Goal: Task Accomplishment & Management: Complete application form

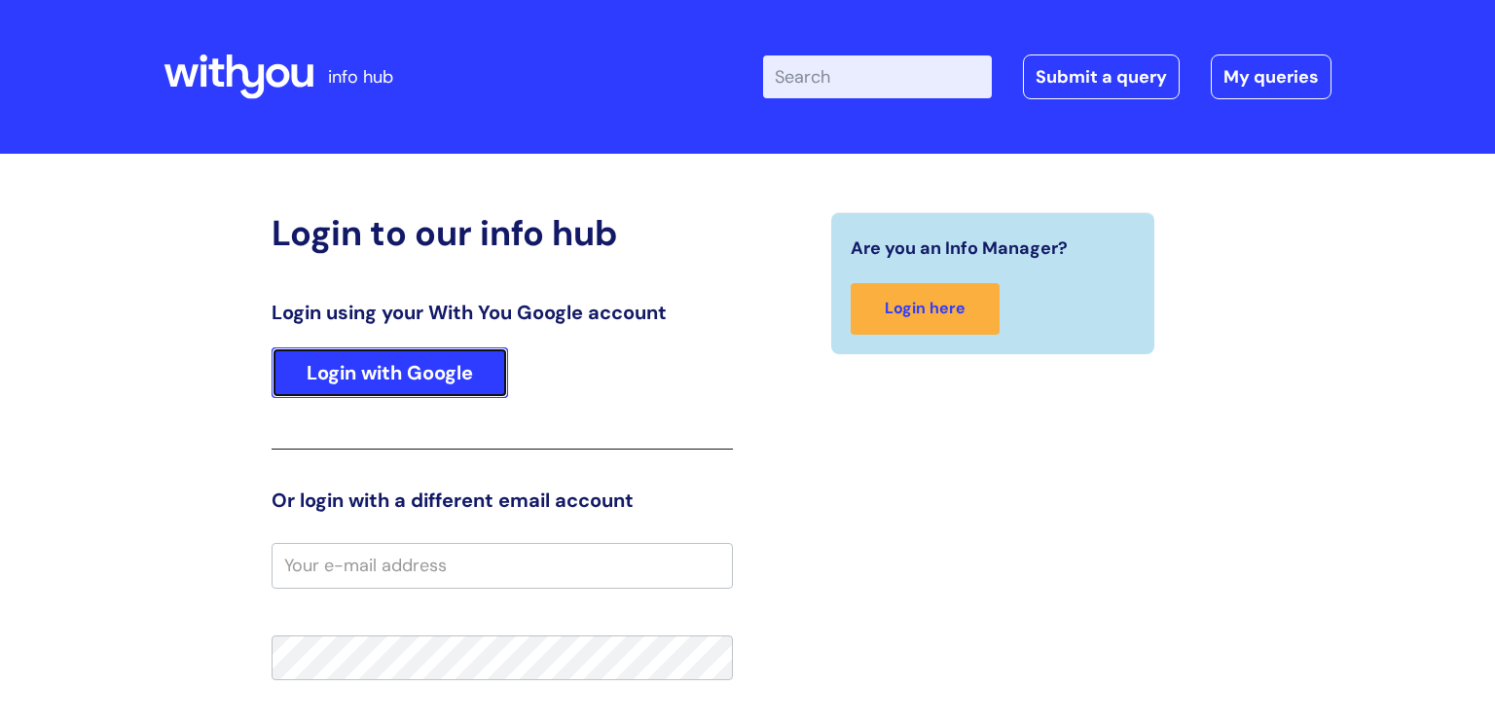
click at [362, 365] on link "Login with Google" at bounding box center [390, 372] width 237 height 51
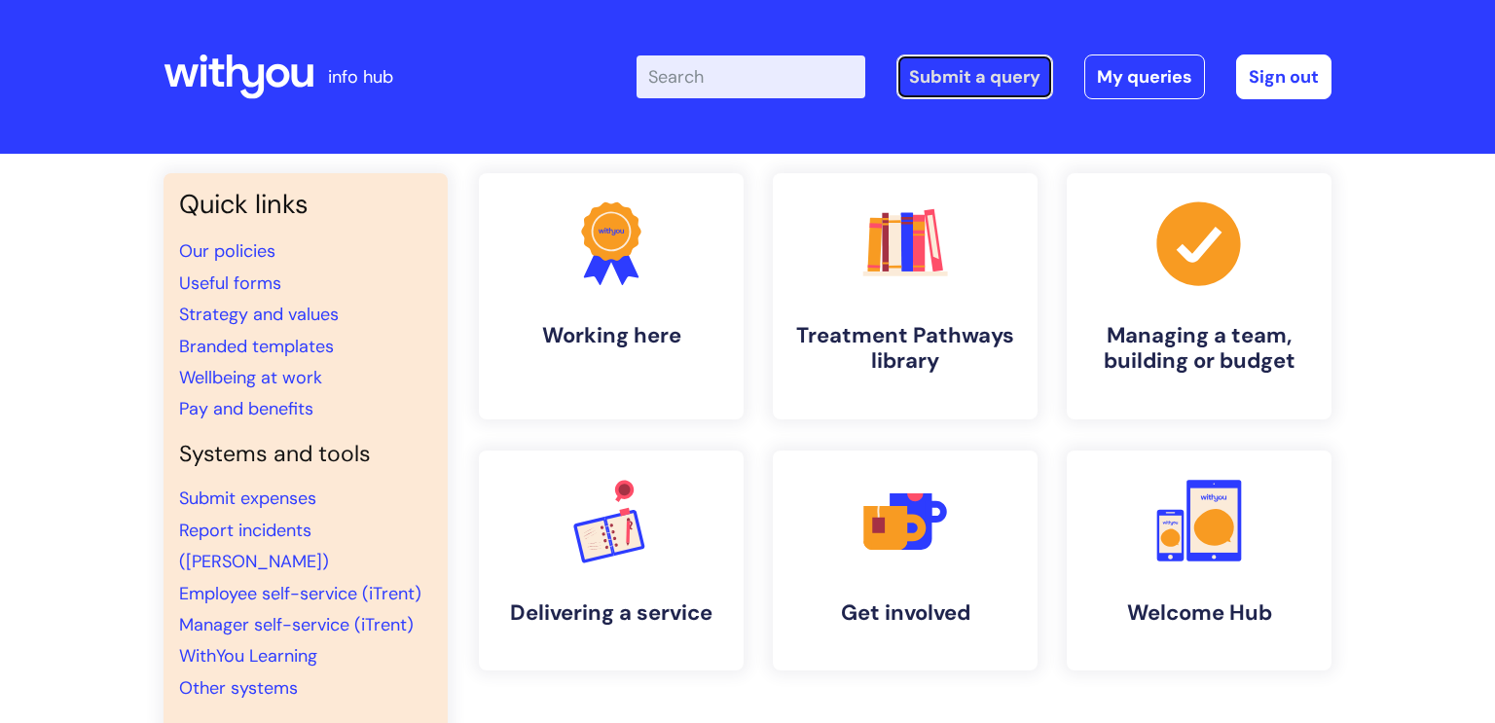
click at [922, 74] on link "Submit a query" at bounding box center [974, 77] width 157 height 45
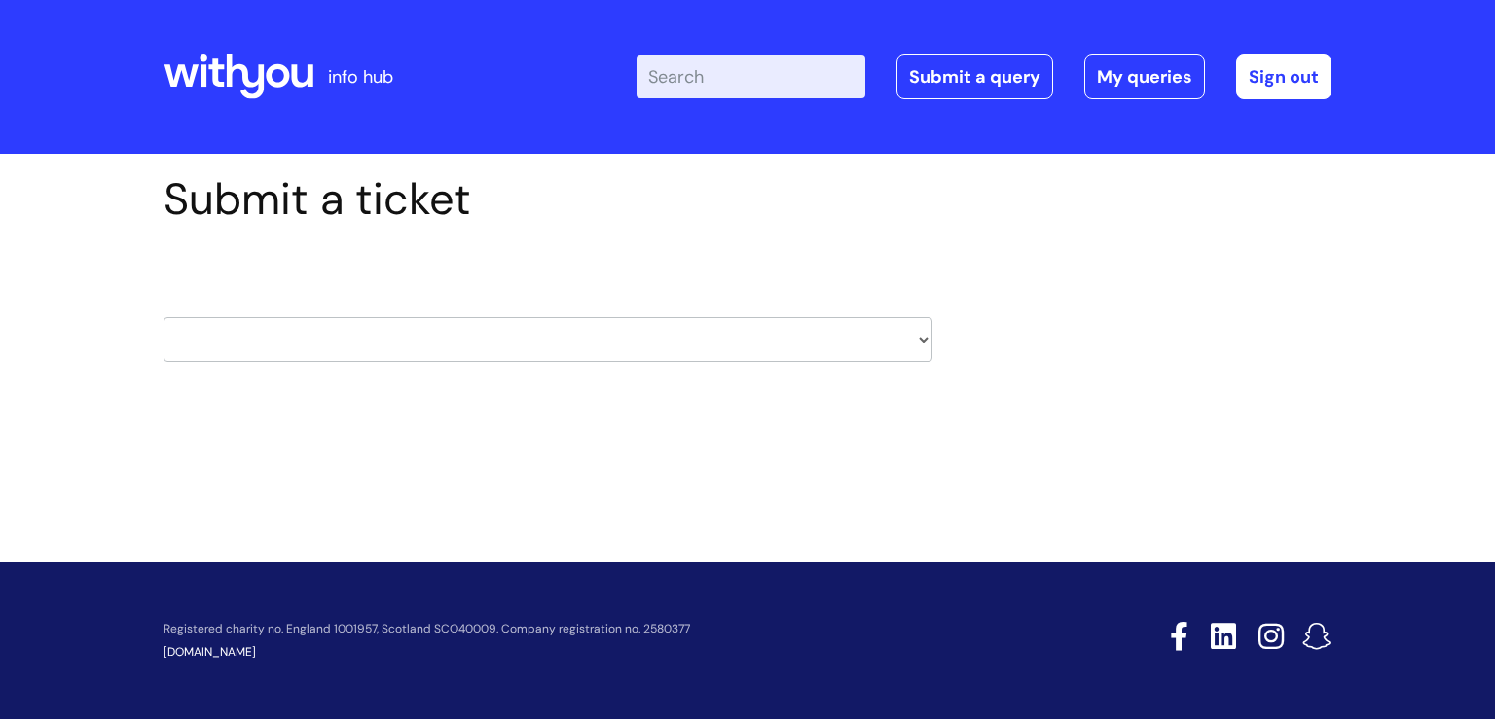
click at [925, 352] on select "HR / People IT and Support Clinical Drug Alerts Finance Accounts Data Support T…" at bounding box center [548, 339] width 769 height 45
select select "it_and_support"
click at [164, 317] on select "HR / People IT and Support Clinical Drug Alerts Finance Accounts Data Support T…" at bounding box center [548, 339] width 769 height 45
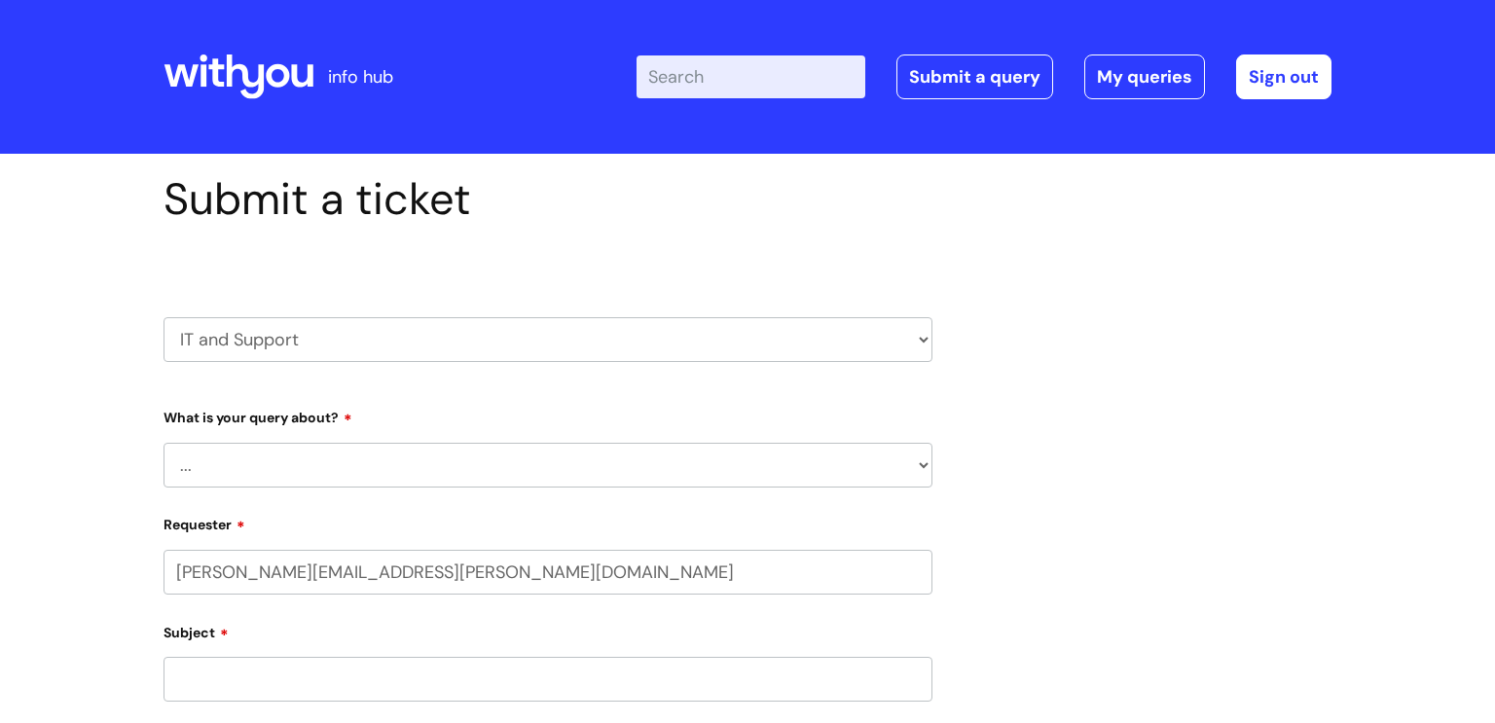
click at [549, 477] on select "... Mobile Phone Reset & MFA Accounts, Starters and Leavers IT Hardware issue I…" at bounding box center [548, 465] width 769 height 45
select select "I need help logging in"
click at [164, 443] on select "... Mobile Phone Reset & MFA Accounts, Starters and Leavers IT Hardware issue I…" at bounding box center [548, 465] width 769 height 45
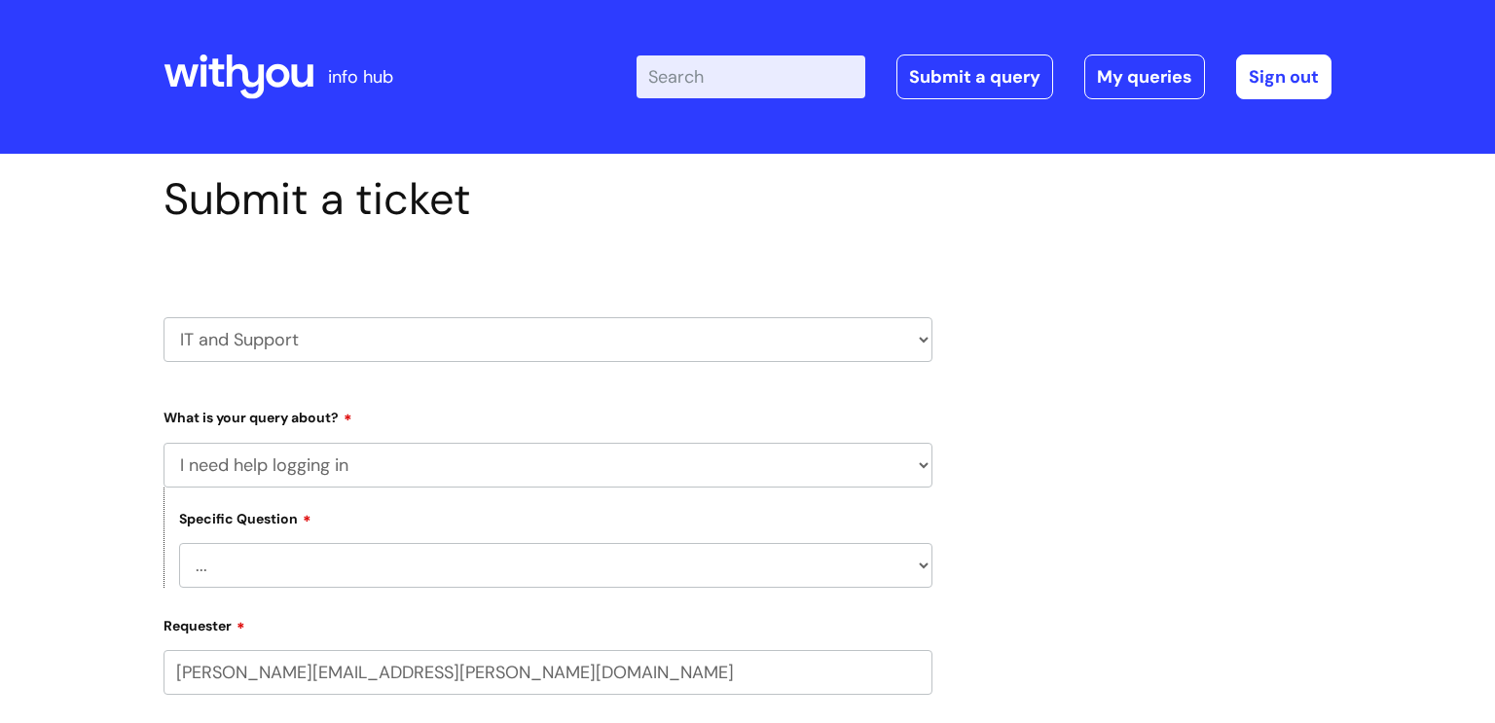
click at [431, 555] on select "... I need help logging into my laptop/chromebook I need access or help logging…" at bounding box center [555, 565] width 753 height 45
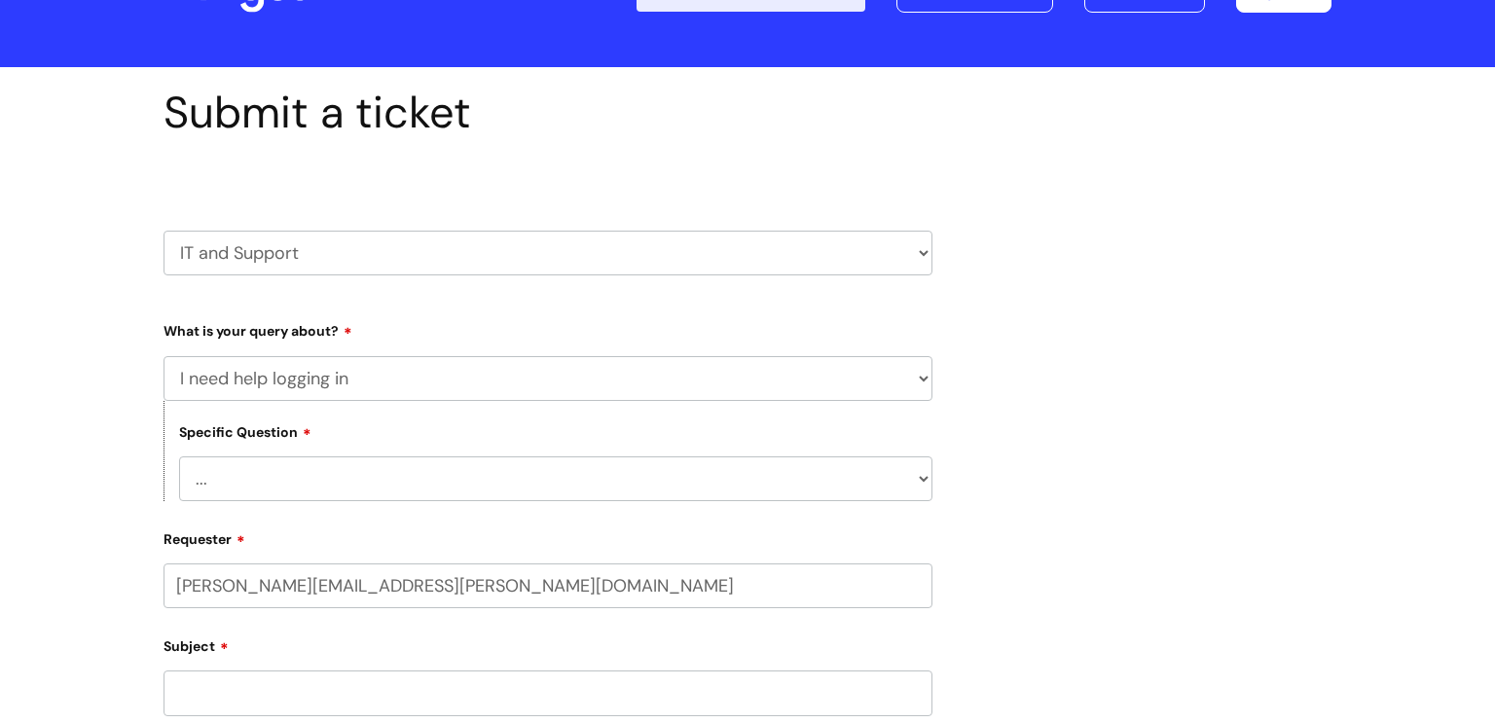
scroll to position [85, 0]
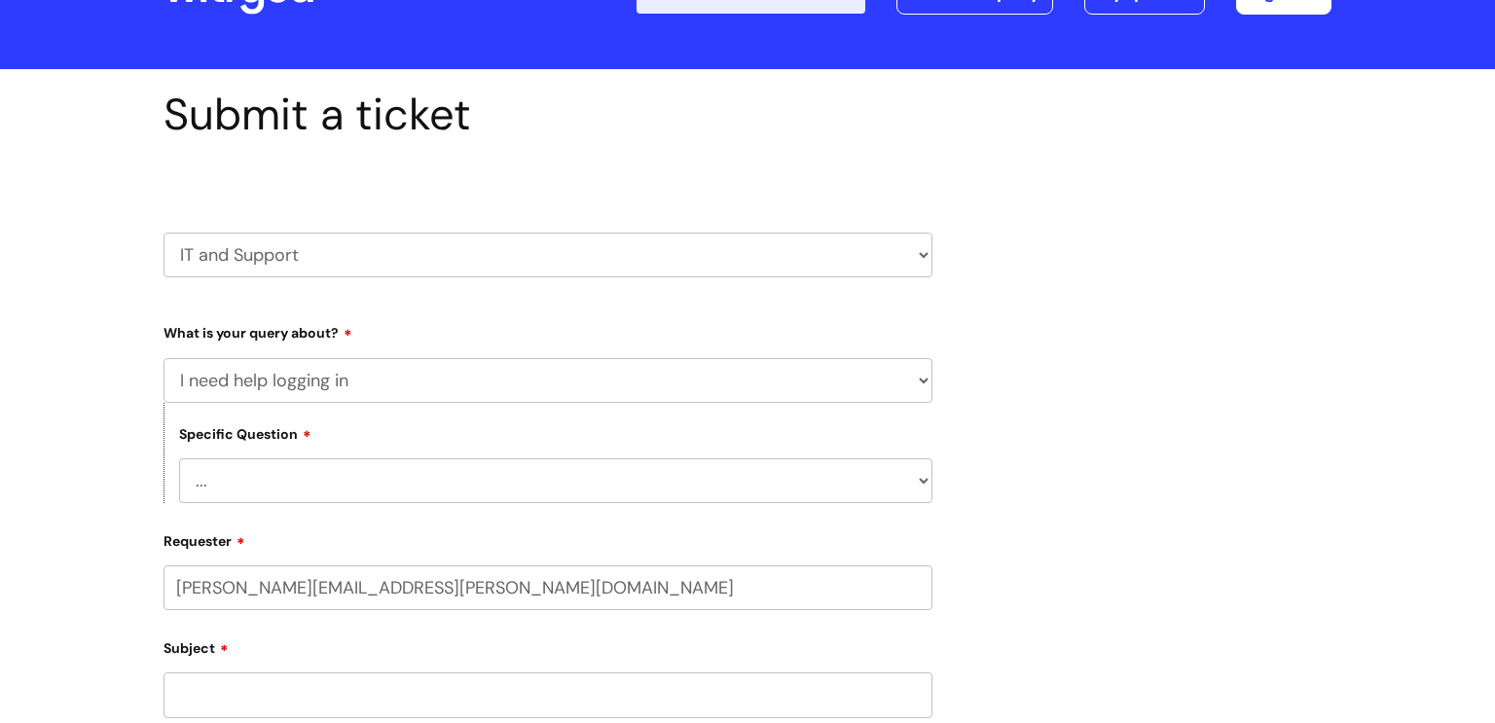
click at [436, 476] on select "... I need help logging into my laptop/chromebook I need access or help logging…" at bounding box center [555, 480] width 753 height 45
select select "I need access or help logging into a system, including Single Sign On"
click at [179, 458] on select "... I need help logging into my laptop/chromebook I need access or help logging…" at bounding box center [555, 480] width 753 height 45
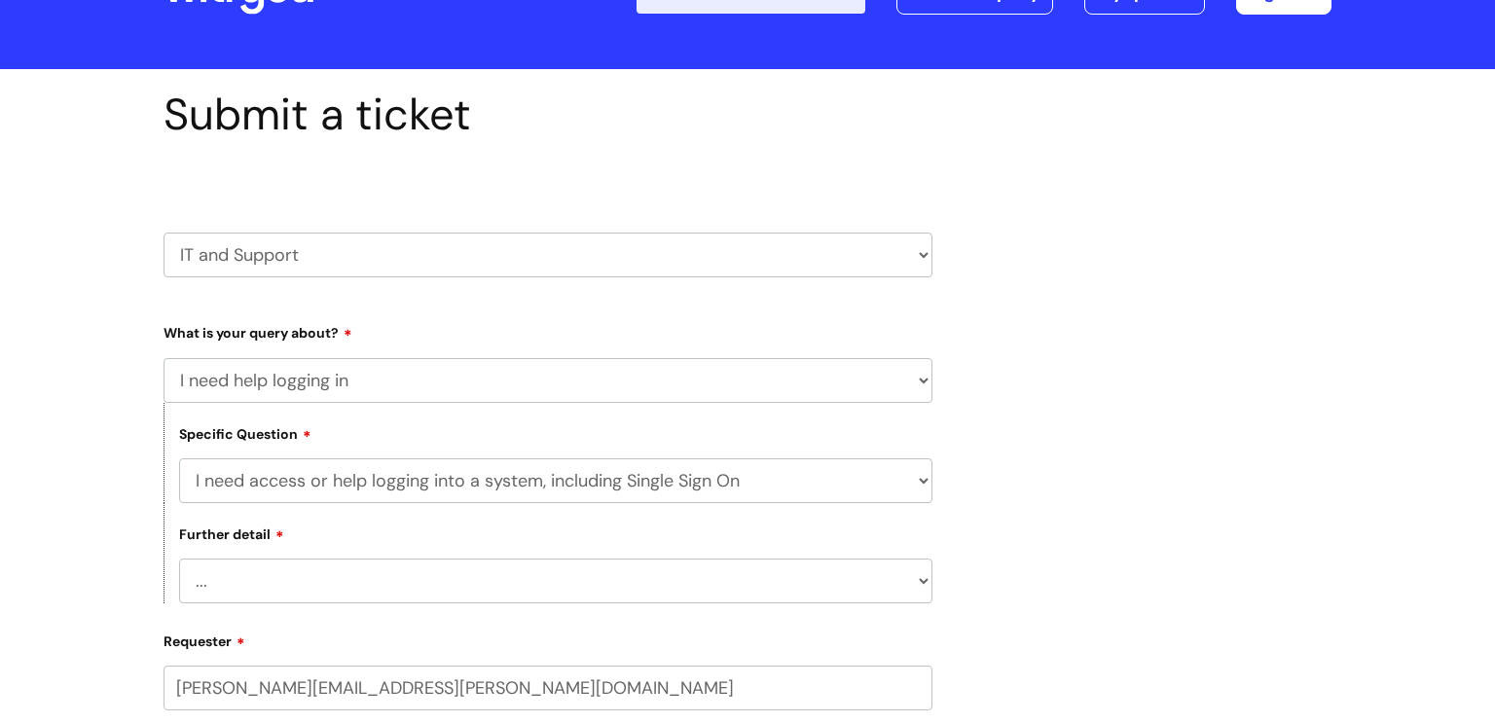
click at [421, 594] on select "... Nebula Halo IT Portal PCMIS Ulysses iTrent CJSM NHS email Summary Care Reco…" at bounding box center [555, 581] width 753 height 45
select select "Nebula"
click at [179, 559] on select "... Nebula Halo IT Portal PCMIS Ulysses iTrent CJSM NHS email Summary Care Reco…" at bounding box center [555, 581] width 753 height 45
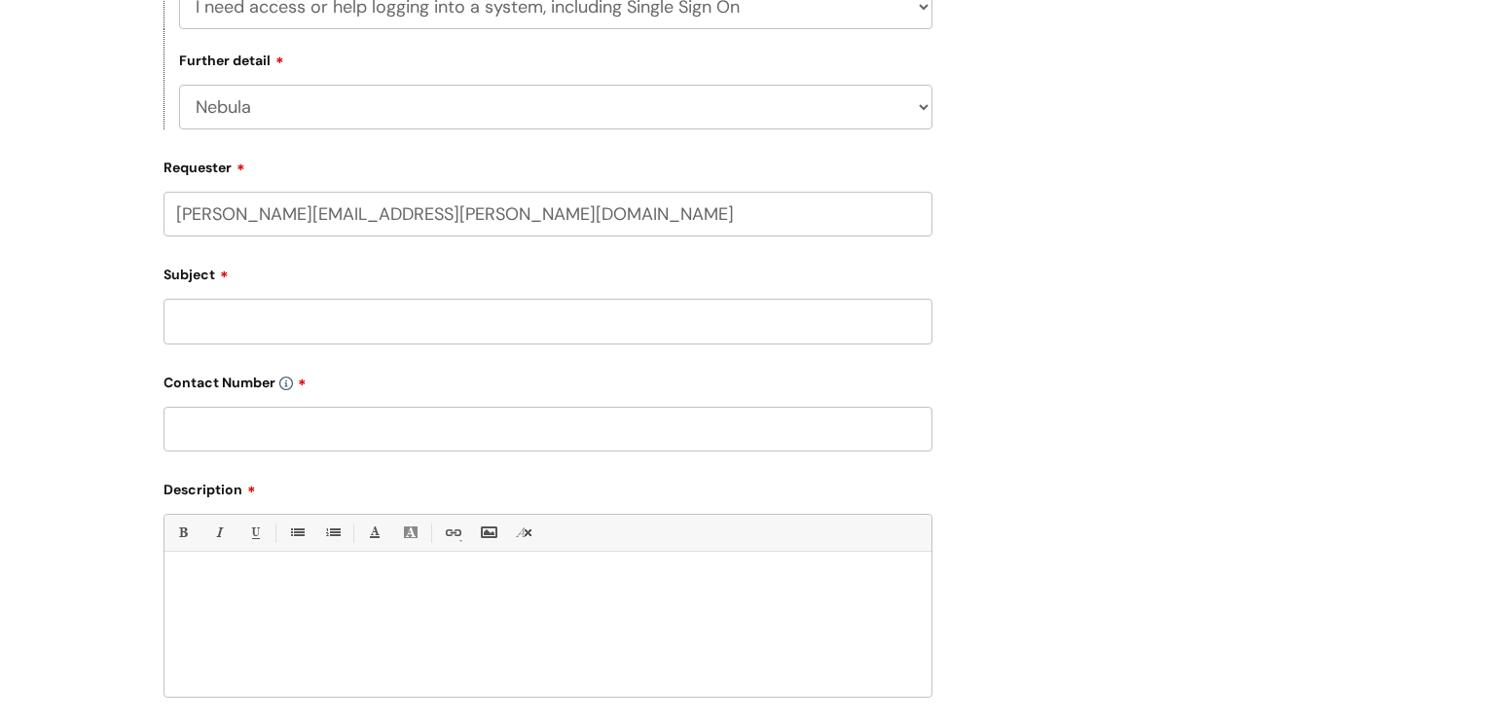
scroll to position [562, 0]
click at [347, 319] on input "Subject" at bounding box center [548, 318] width 769 height 45
type input "password"
click at [278, 413] on input "text" at bounding box center [548, 426] width 769 height 45
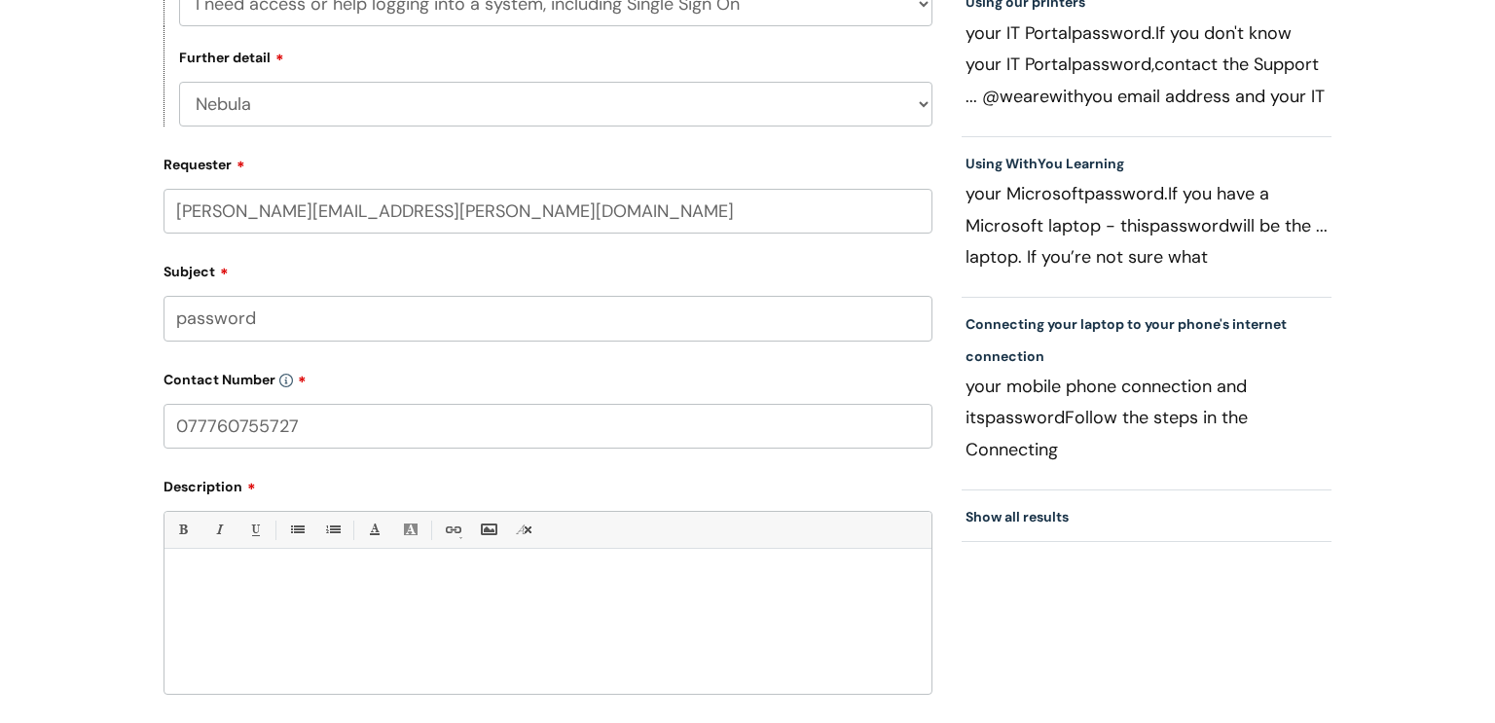
click at [206, 428] on input "077760755727" at bounding box center [548, 426] width 769 height 45
type input "07760755727"
click at [226, 573] on div at bounding box center [547, 627] width 767 height 134
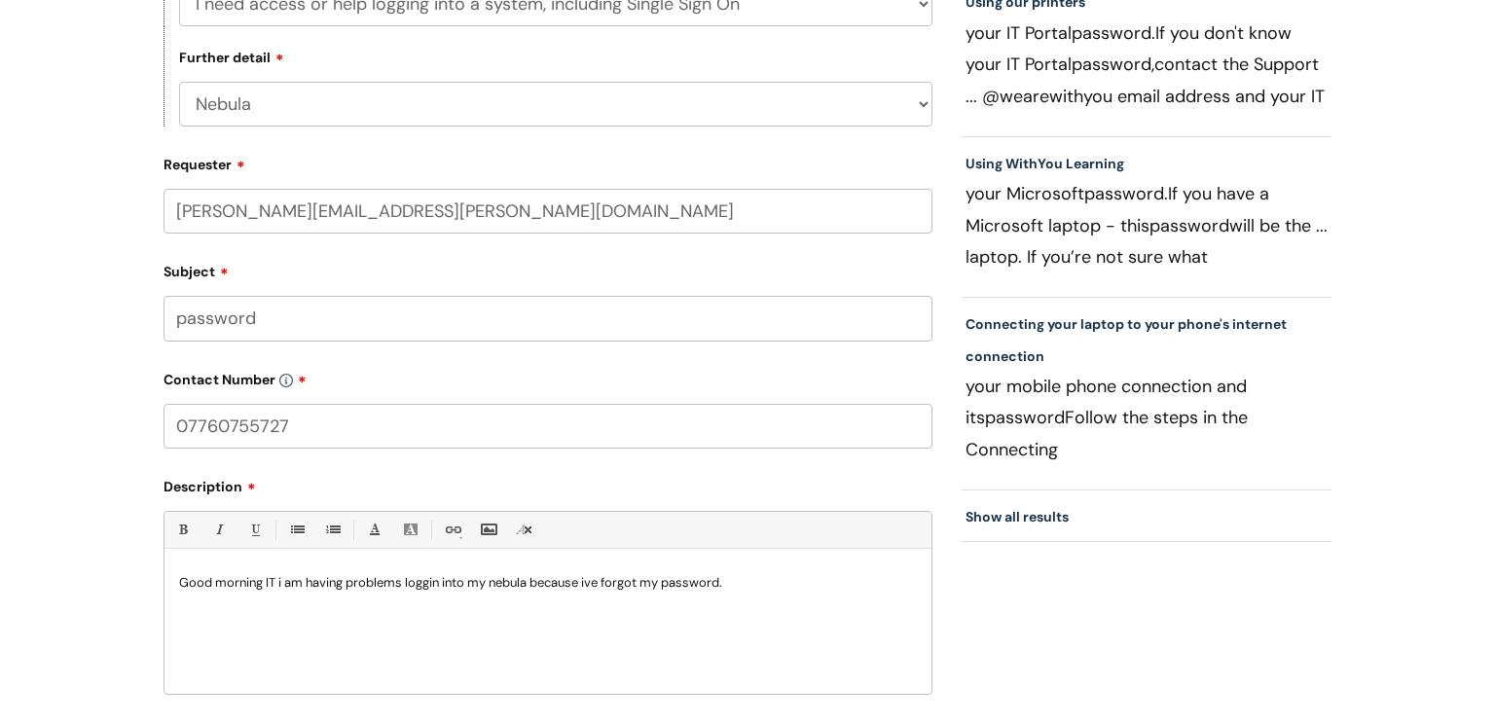
click at [429, 588] on p "Good morning IT i am having problems loggin into my nebula because ive forgot m…" at bounding box center [548, 583] width 738 height 18
click at [416, 582] on p "Good morning IT i am having problems login into my nebula because ive forgot my…" at bounding box center [548, 583] width 738 height 18
click at [620, 585] on p "Good morning IT i am having problems logging into my nebula because ive forgot …" at bounding box center [548, 583] width 738 height 18
click at [777, 586] on p "Good morning IT i am having problems logging into my nebula because I've forgot…" at bounding box center [548, 583] width 738 height 18
click at [68, 493] on div "Submit a ticket HR / People IT and Support Clinical Drug Alerts Finance Account…" at bounding box center [747, 276] width 1495 height 1368
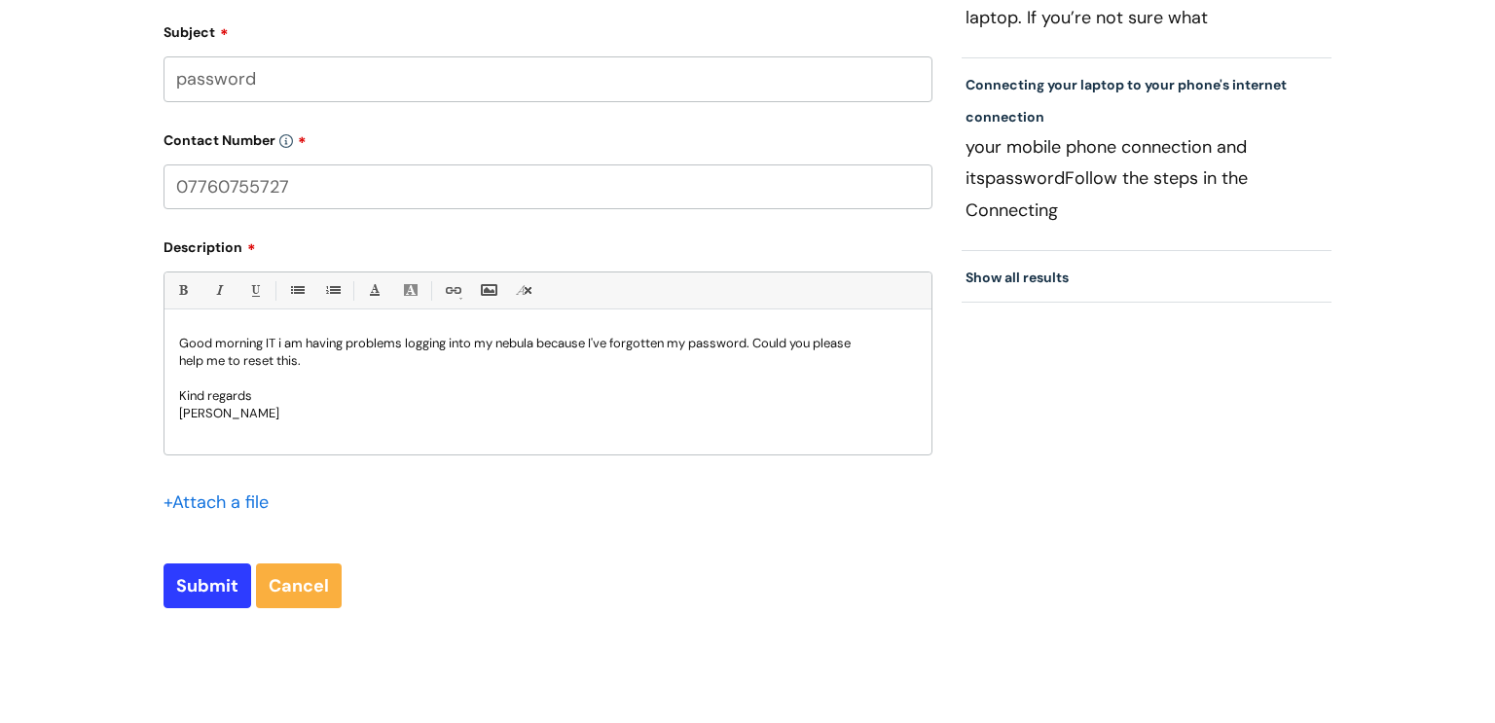
scroll to position [834, 0]
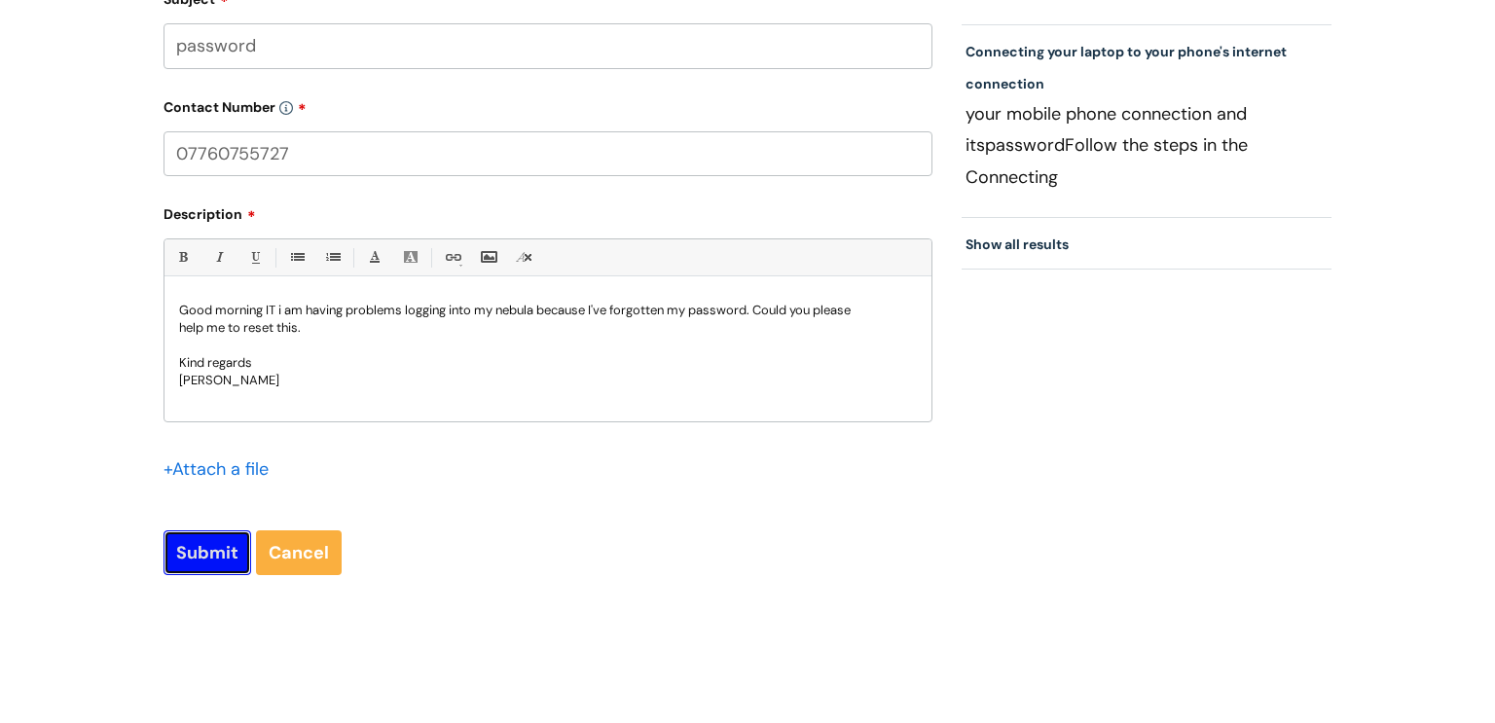
click at [200, 559] on input "Submit" at bounding box center [208, 552] width 88 height 45
type input "Please Wait..."
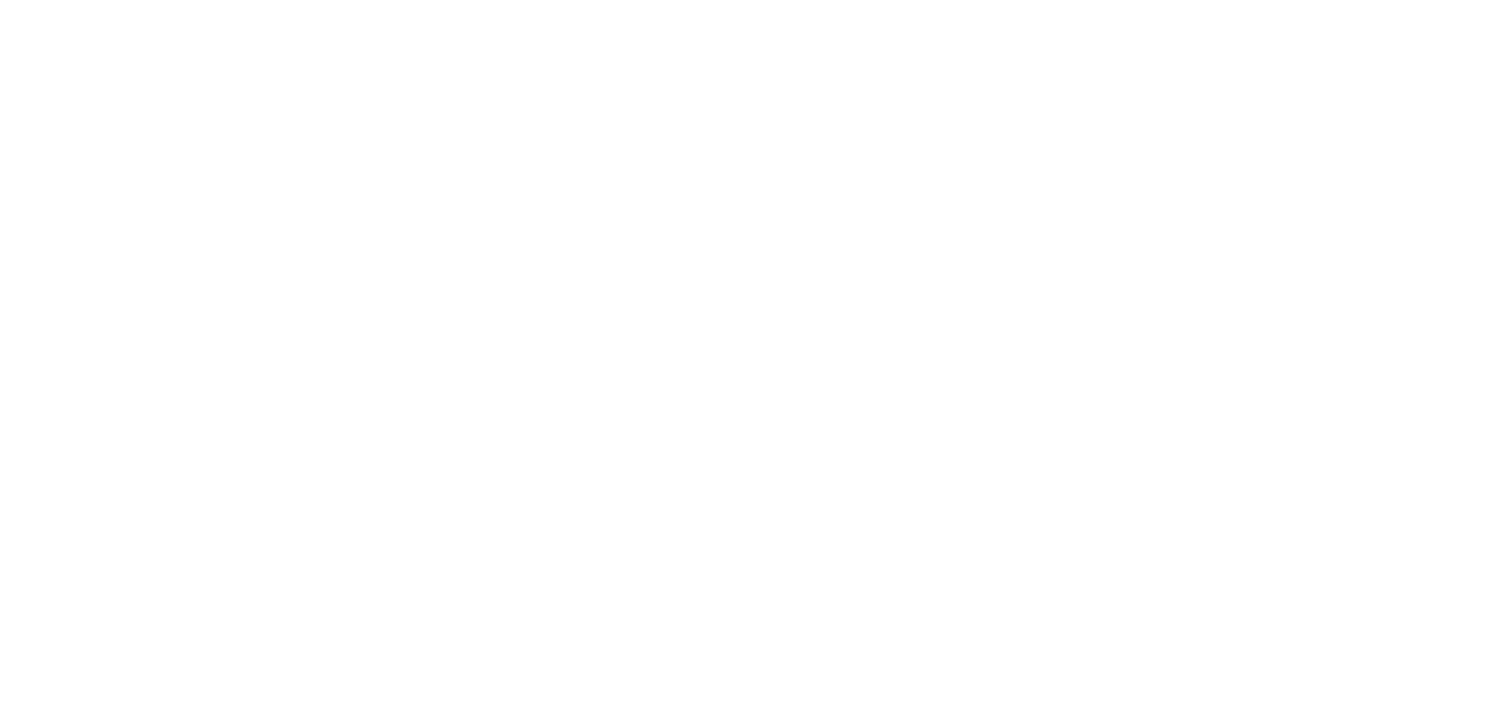
select select "I need help logging in"
select select "I need access or help logging into a system, including Single Sign On"
select select "Nebula"
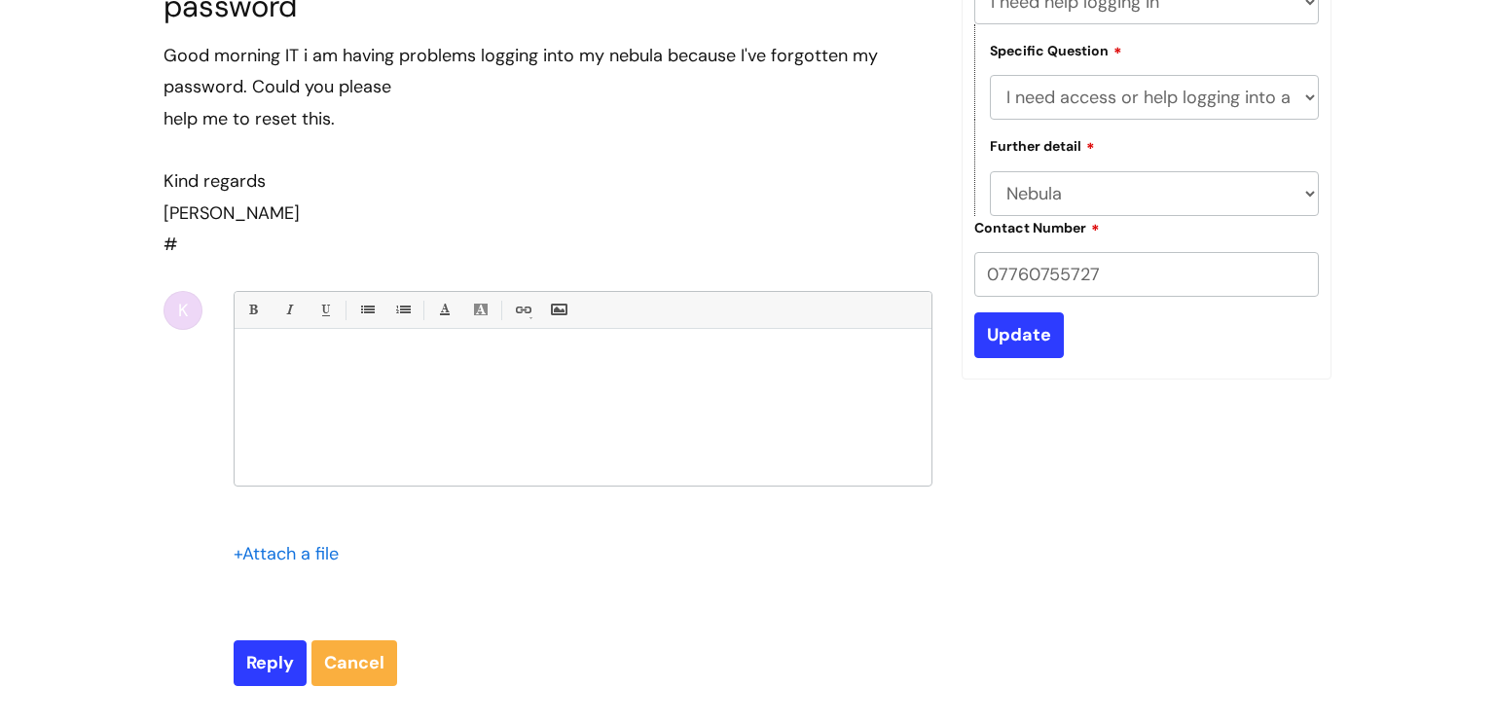
click at [46, 455] on div "Home Tickets list #343346 password Good morning IT i am having problems logging…" at bounding box center [747, 286] width 1495 height 1024
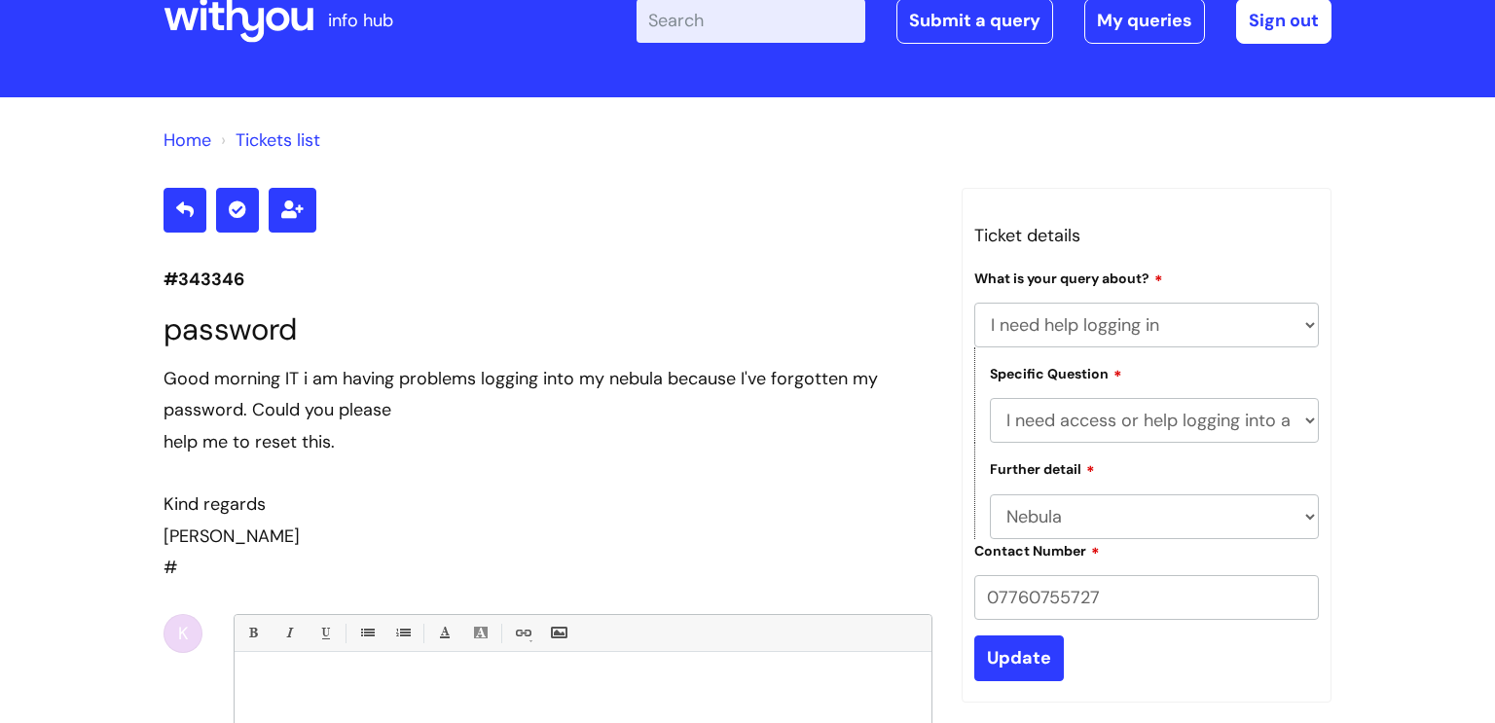
scroll to position [78, 0]
